Goal: Task Accomplishment & Management: Use online tool/utility

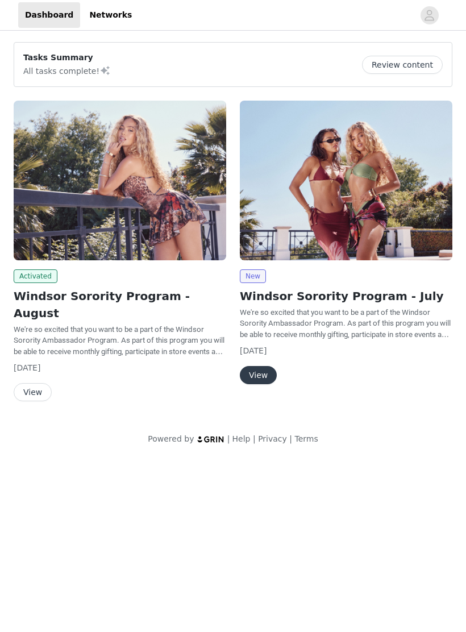
click at [53, 193] on img at bounding box center [120, 181] width 213 height 160
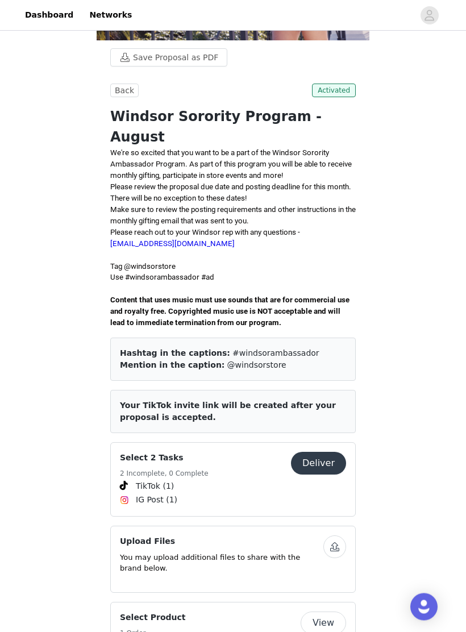
scroll to position [173, 0]
click at [329, 453] on button "Deliver" at bounding box center [318, 464] width 55 height 23
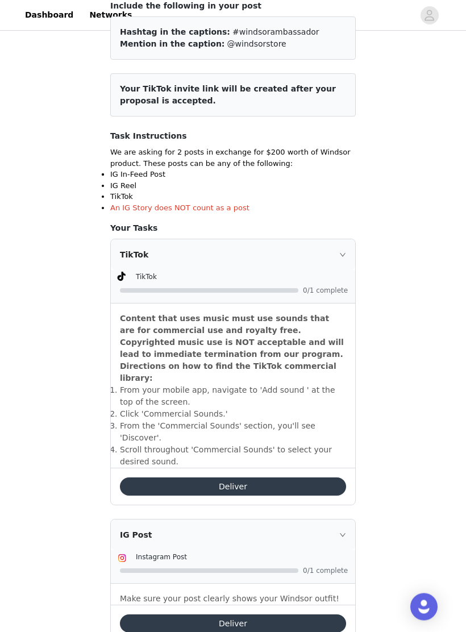
scroll to position [124, 0]
click at [271, 477] on button "Deliver" at bounding box center [233, 486] width 226 height 18
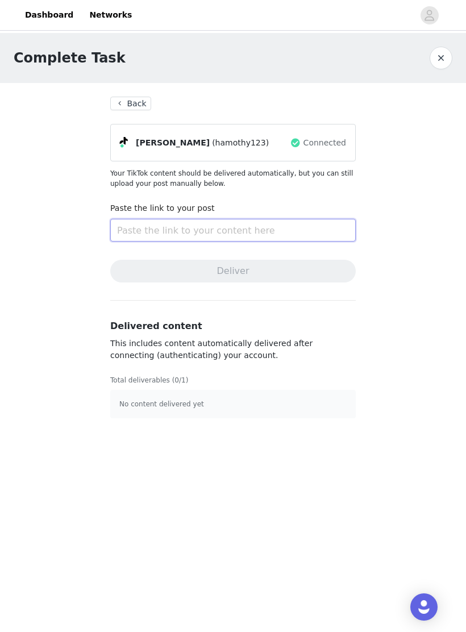
click at [263, 227] on input "text" at bounding box center [233, 230] width 246 height 23
click at [261, 234] on input "text" at bounding box center [233, 230] width 246 height 23
paste input "[URL][DOMAIN_NAME]"
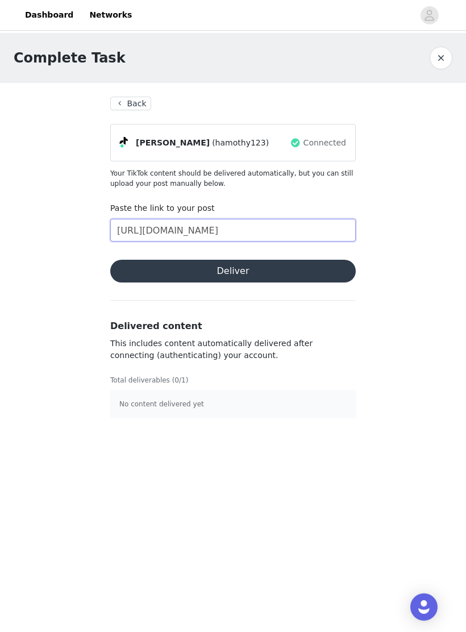
type input "[URL][DOMAIN_NAME]"
click at [266, 273] on button "Deliver" at bounding box center [233, 271] width 246 height 23
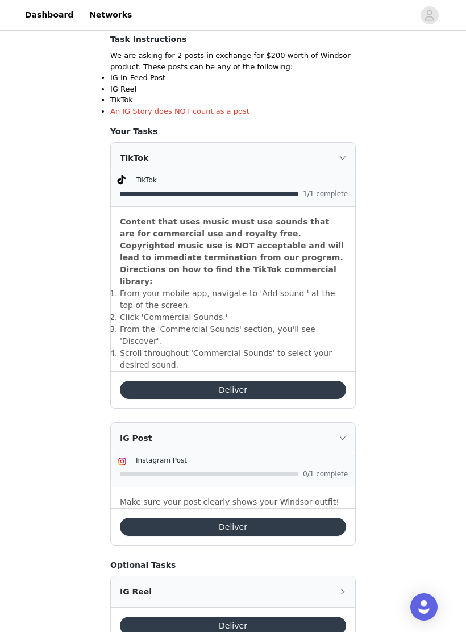
scroll to position [235, 0]
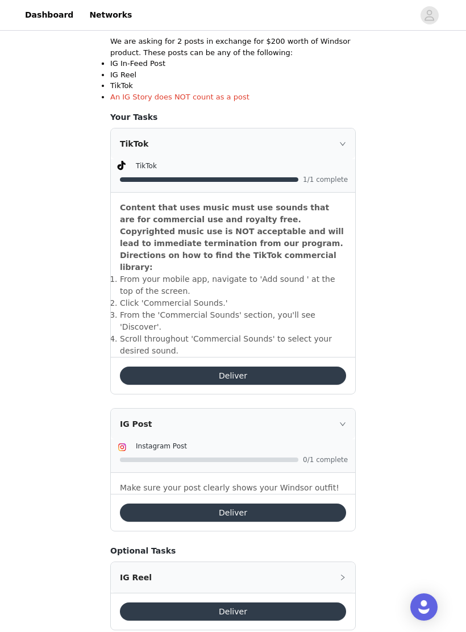
click at [264, 504] on button "Deliver" at bounding box center [233, 513] width 226 height 18
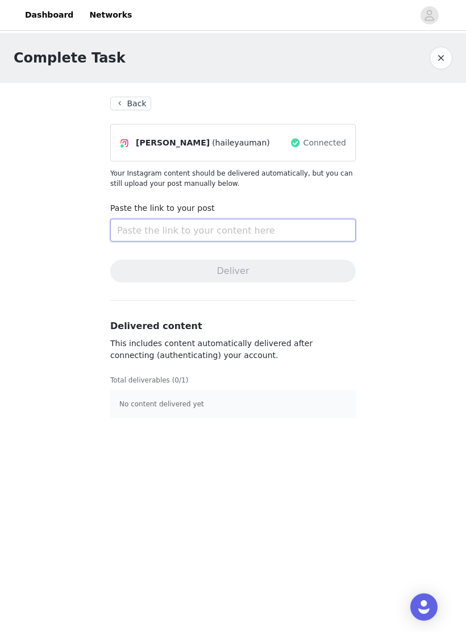
click at [266, 234] on input "text" at bounding box center [233, 230] width 246 height 23
click at [266, 231] on input "text" at bounding box center [233, 230] width 246 height 23
paste input "[URL][DOMAIN_NAME]"
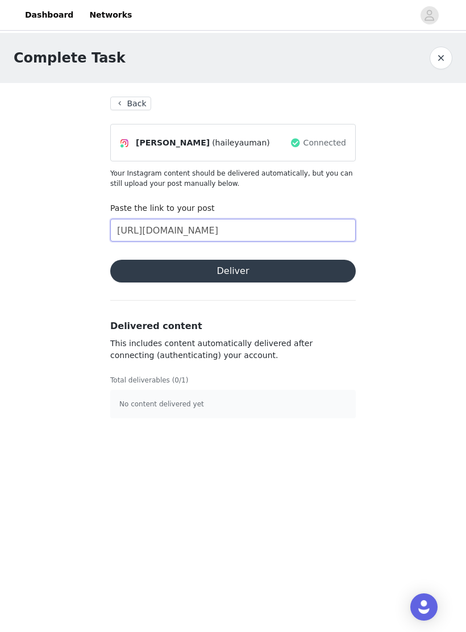
type input "[URL][DOMAIN_NAME]"
click at [314, 266] on button "Deliver" at bounding box center [233, 271] width 246 height 23
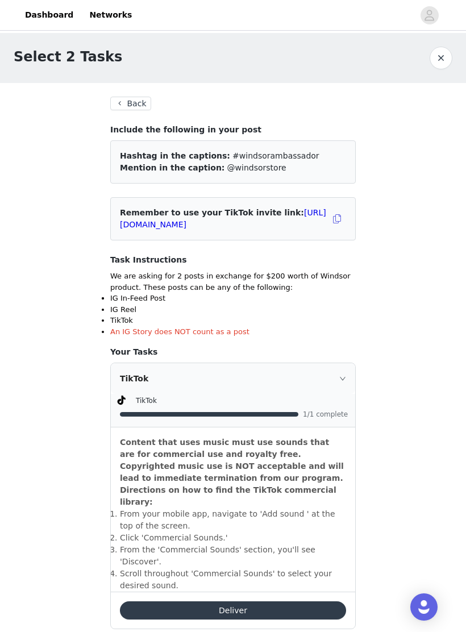
click at [128, 107] on button "Back" at bounding box center [130, 104] width 41 height 14
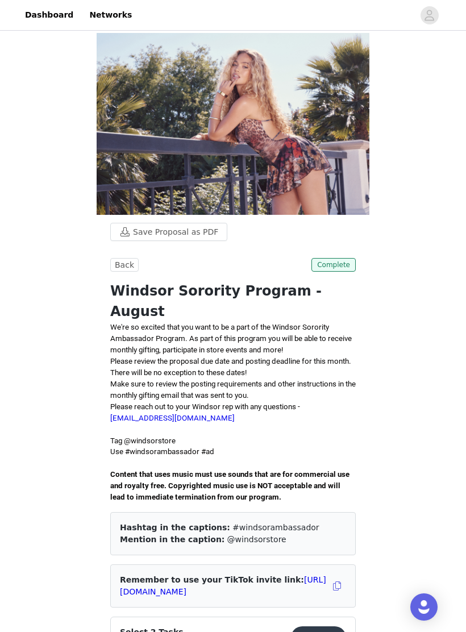
click at [34, 15] on link "Dashboard" at bounding box center [49, 15] width 62 height 26
